Goal: Check status: Check status

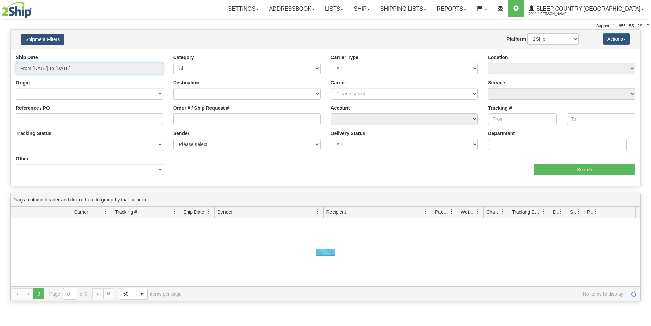
click at [67, 70] on input "From [DATE] To [DATE]" at bounding box center [89, 69] width 147 height 12
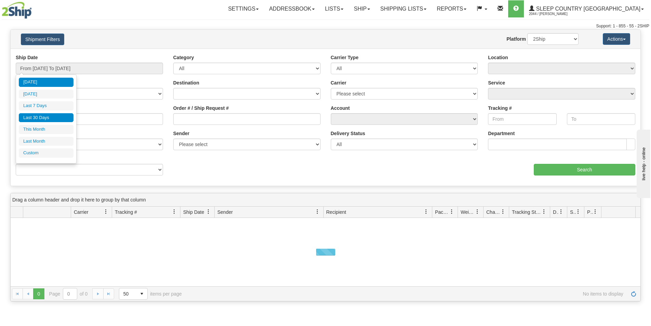
click at [49, 120] on li "Last 30 Days" at bounding box center [46, 117] width 55 height 9
type input "From [DATE] To [DATE]"
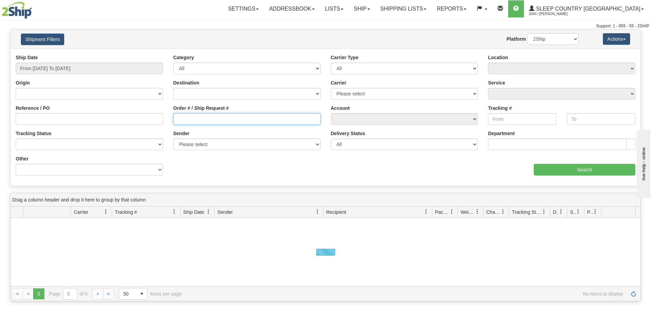
click at [271, 123] on input "Order # / Ship Request #" at bounding box center [246, 119] width 147 height 12
paste input "9000H971024"
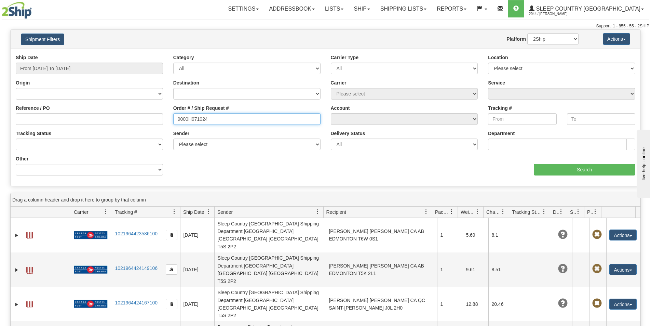
type input "9000H971024"
click at [554, 163] on div "aaa Search" at bounding box center [483, 165] width 315 height 20
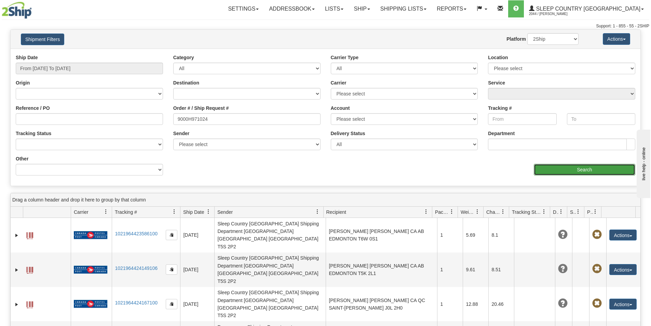
click at [558, 168] on input "Search" at bounding box center [585, 170] width 102 height 12
